Goal: Task Accomplishment & Management: Manage account settings

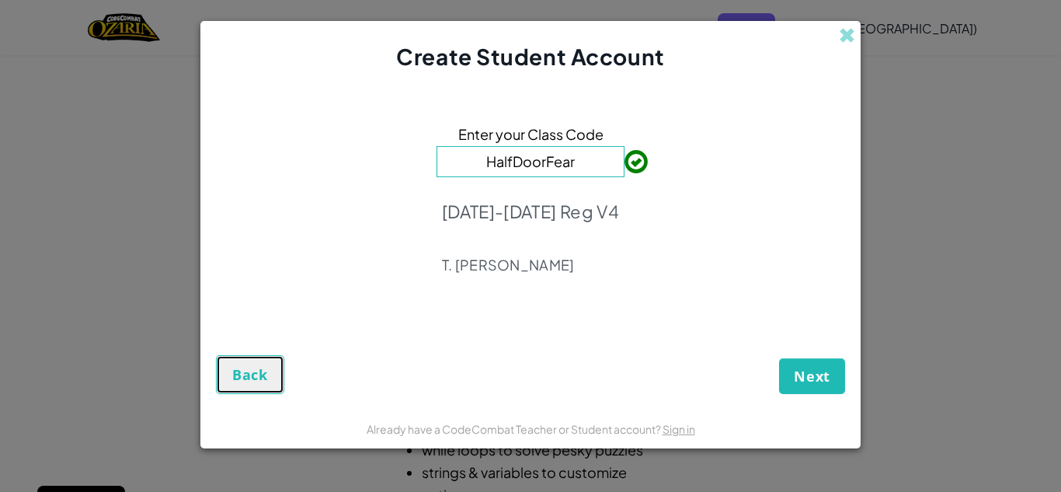
click at [252, 377] on span "Back" at bounding box center [250, 374] width 36 height 19
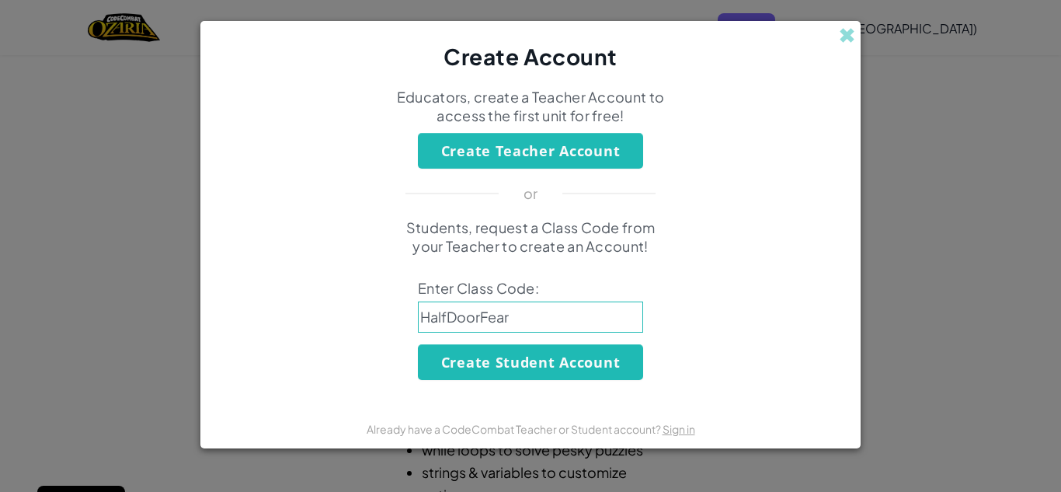
click at [252, 377] on div "Students, request a Class Code from your Teacher to create an Account! Enter Cl…" at bounding box center [530, 299] width 629 height 162
drag, startPoint x: 850, startPoint y: 37, endPoint x: 618, endPoint y: 237, distance: 306.2
click at [850, 37] on span at bounding box center [847, 35] width 16 height 16
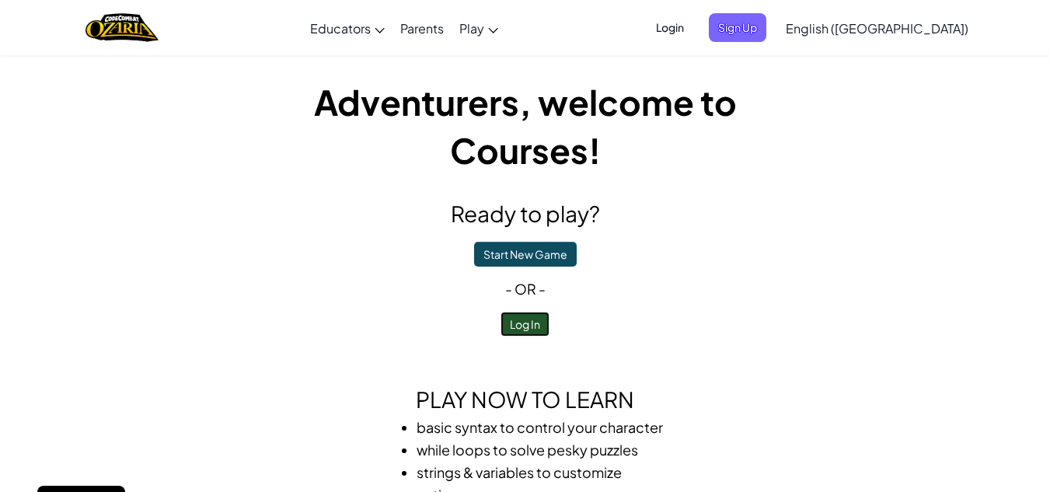
click at [521, 316] on button "Log In" at bounding box center [524, 324] width 49 height 25
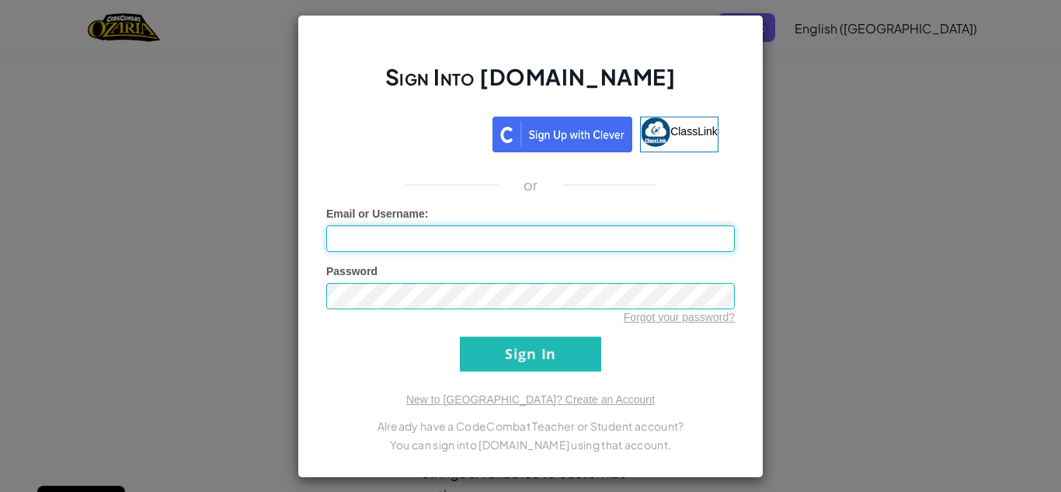
type input "[EMAIL_ADDRESS][DOMAIN_NAME]"
click at [501, 370] on div "Sign Into [DOMAIN_NAME] ClassLink or Unknown Error Email or Username : [EMAIL_A…" at bounding box center [531, 246] width 466 height 463
click at [504, 356] on input "Sign In" at bounding box center [530, 353] width 141 height 35
click at [514, 355] on input "Sign In" at bounding box center [530, 353] width 141 height 35
